Goal: Transaction & Acquisition: Book appointment/travel/reservation

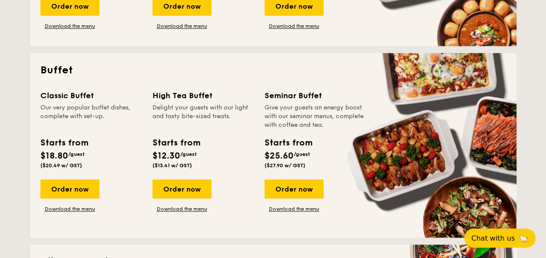
scroll to position [391, 0]
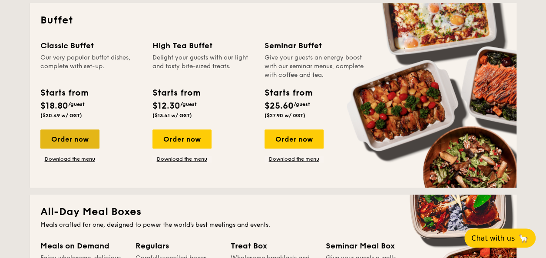
click at [83, 143] on div "Order now" at bounding box center [69, 139] width 59 height 19
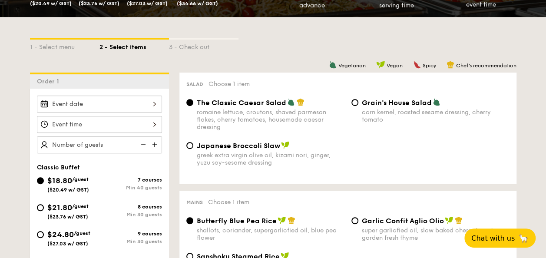
scroll to position [217, 0]
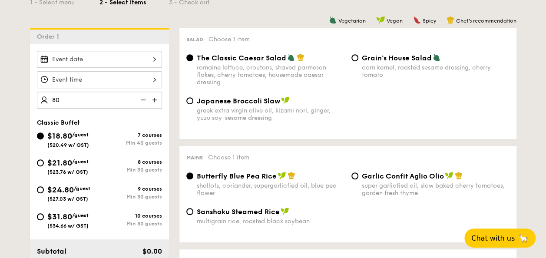
type input "80 guests"
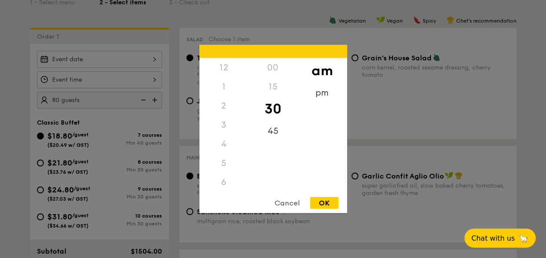
click at [115, 81] on div "12 1 2 3 4 5 6 7 8 9 10 11 00 15 30 45 am pm Cancel OK" at bounding box center [99, 79] width 125 height 17
drag, startPoint x: 225, startPoint y: 92, endPoint x: 227, endPoint y: 87, distance: 5.9
click at [227, 87] on div "6" at bounding box center [224, 86] width 49 height 19
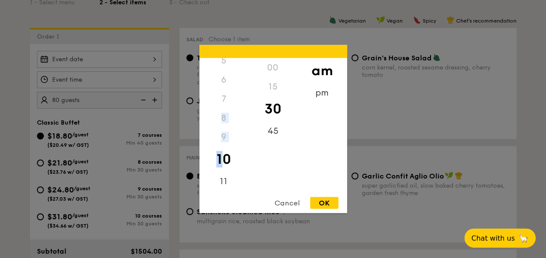
drag, startPoint x: 224, startPoint y: 170, endPoint x: 233, endPoint y: 88, distance: 82.2
click at [233, 88] on div "12 1 2 3 4 5 6 7 8 9 10 11" at bounding box center [224, 124] width 49 height 133
drag, startPoint x: 233, startPoint y: 88, endPoint x: 221, endPoint y: 95, distance: 14.0
click at [221, 95] on div "7" at bounding box center [224, 99] width 49 height 19
click at [260, 103] on div "30" at bounding box center [273, 109] width 49 height 25
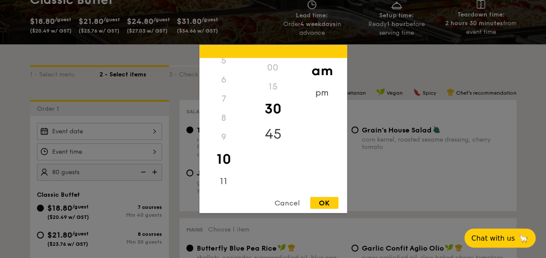
scroll to position [130, 0]
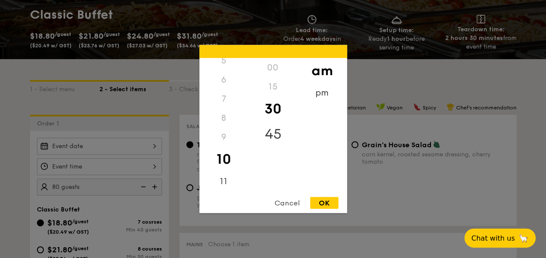
click at [275, 135] on div "45" at bounding box center [273, 134] width 49 height 25
click at [280, 80] on div "15" at bounding box center [273, 86] width 49 height 19
click at [273, 89] on div "15" at bounding box center [273, 86] width 49 height 19
click at [322, 91] on div "pm" at bounding box center [322, 95] width 49 height 25
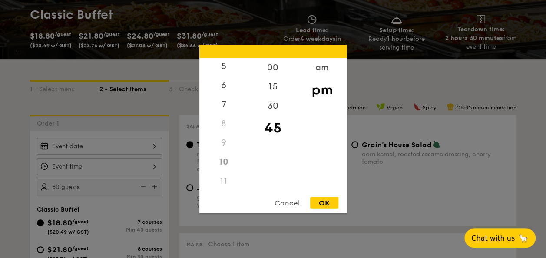
scroll to position [97, 0]
click at [226, 181] on div "11" at bounding box center [224, 181] width 49 height 19
click at [325, 69] on div "am" at bounding box center [322, 70] width 49 height 25
click at [228, 176] on div "11" at bounding box center [224, 182] width 49 height 25
click at [329, 92] on div "pm" at bounding box center [322, 95] width 49 height 25
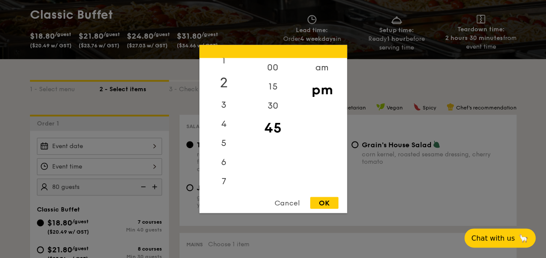
scroll to position [0, 0]
click at [225, 114] on div "2" at bounding box center [224, 109] width 49 height 25
click at [227, 84] on div "1" at bounding box center [224, 89] width 49 height 25
click at [275, 112] on div "30" at bounding box center [273, 109] width 49 height 25
click at [319, 200] on div "OK" at bounding box center [324, 203] width 28 height 12
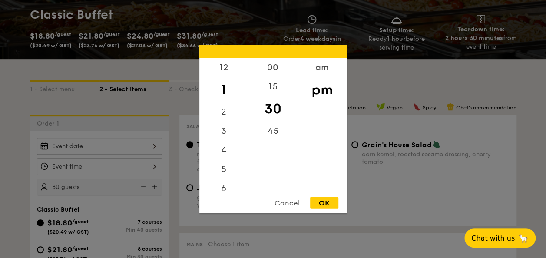
type input "1:30PM"
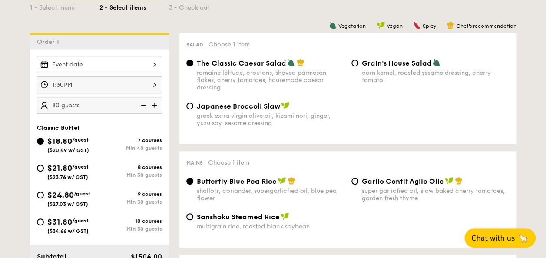
scroll to position [217, 0]
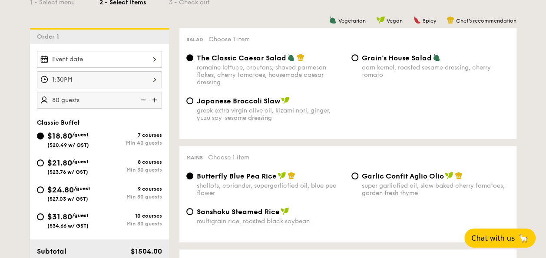
click at [132, 60] on div at bounding box center [99, 59] width 125 height 17
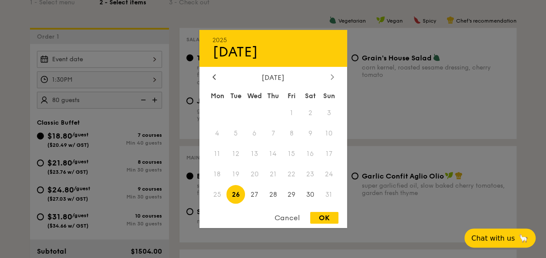
click at [335, 77] on div at bounding box center [333, 77] width 8 height 8
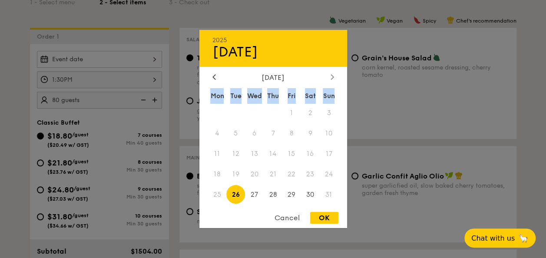
click at [335, 77] on div at bounding box center [333, 77] width 8 height 8
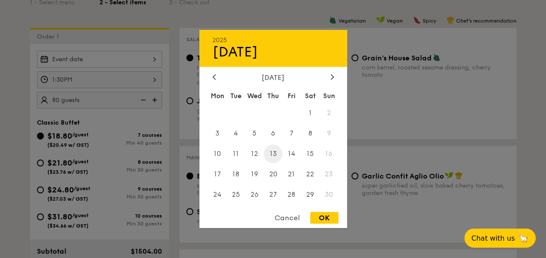
click at [272, 157] on span "13" at bounding box center [273, 154] width 19 height 19
click at [275, 177] on span "20" at bounding box center [273, 174] width 19 height 19
click at [317, 217] on div "OK" at bounding box center [324, 218] width 28 height 12
type input "[DATE]"
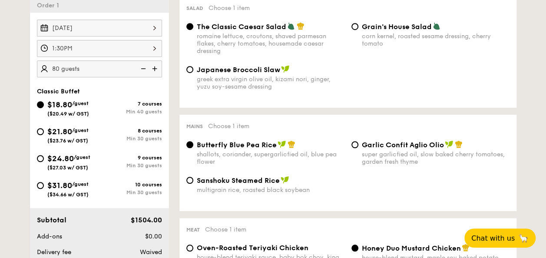
scroll to position [304, 0]
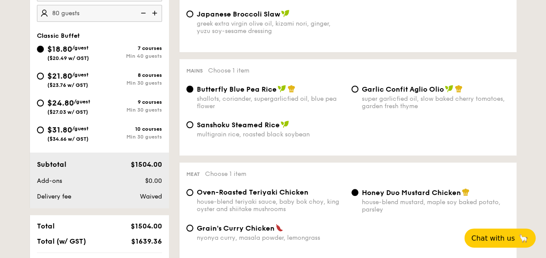
click at [350, 90] on div "Garlic Confit Aglio Olio super garlicfied oil, slow baked cherry tomatoes, gard…" at bounding box center [430, 97] width 165 height 25
click at [353, 90] on input "Garlic Confit Aglio Olio super garlicfied oil, slow baked cherry tomatoes, gard…" at bounding box center [355, 89] width 7 height 7
radio input "true"
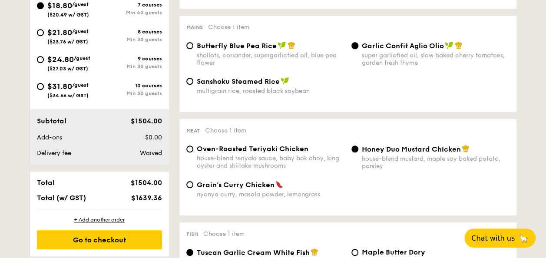
scroll to position [391, 0]
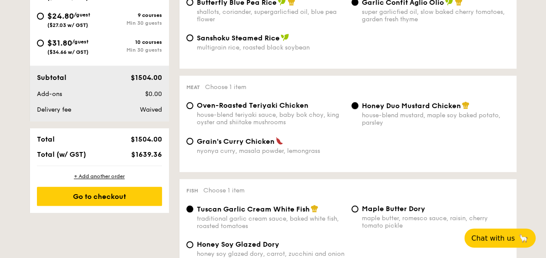
click at [354, 109] on input "Honey Duo Mustard Chicken house-blend mustard, maple soy baked potato, parsley" at bounding box center [355, 105] width 7 height 7
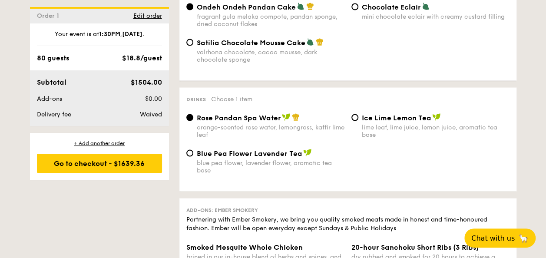
scroll to position [826, 0]
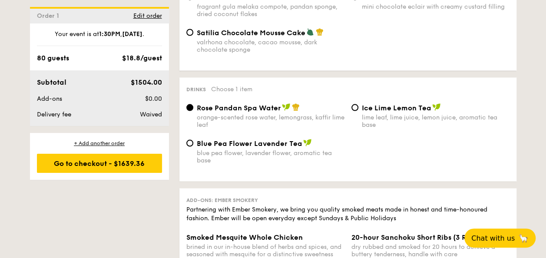
drag, startPoint x: 257, startPoint y: 154, endPoint x: 258, endPoint y: 158, distance: 4.4
click at [258, 158] on div "Blue Pea Flower Lavender Tea blue pea flower, lavender flower, aromatic tea base" at bounding box center [271, 151] width 148 height 25
click at [193, 147] on input "Blue Pea Flower Lavender Tea blue pea flower, lavender flower, aromatic tea base" at bounding box center [190, 143] width 7 height 7
radio input "true"
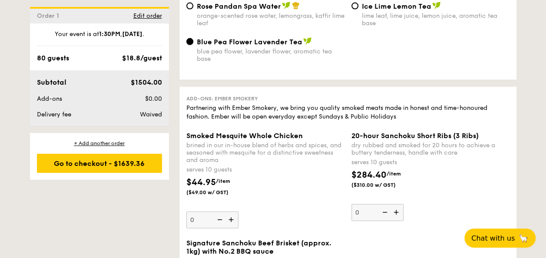
scroll to position [956, 0]
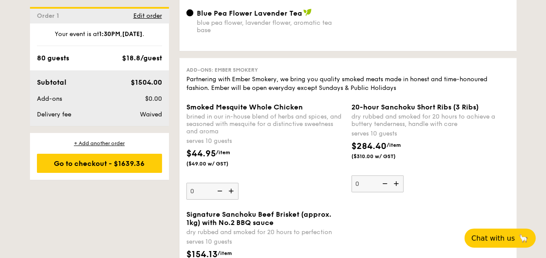
click at [495, 73] on div "Add-ons: Ember Smokery Partnering with Ember Smokery, we bring you quality smok…" at bounding box center [348, 78] width 323 height 27
